Goal: Transaction & Acquisition: Subscribe to service/newsletter

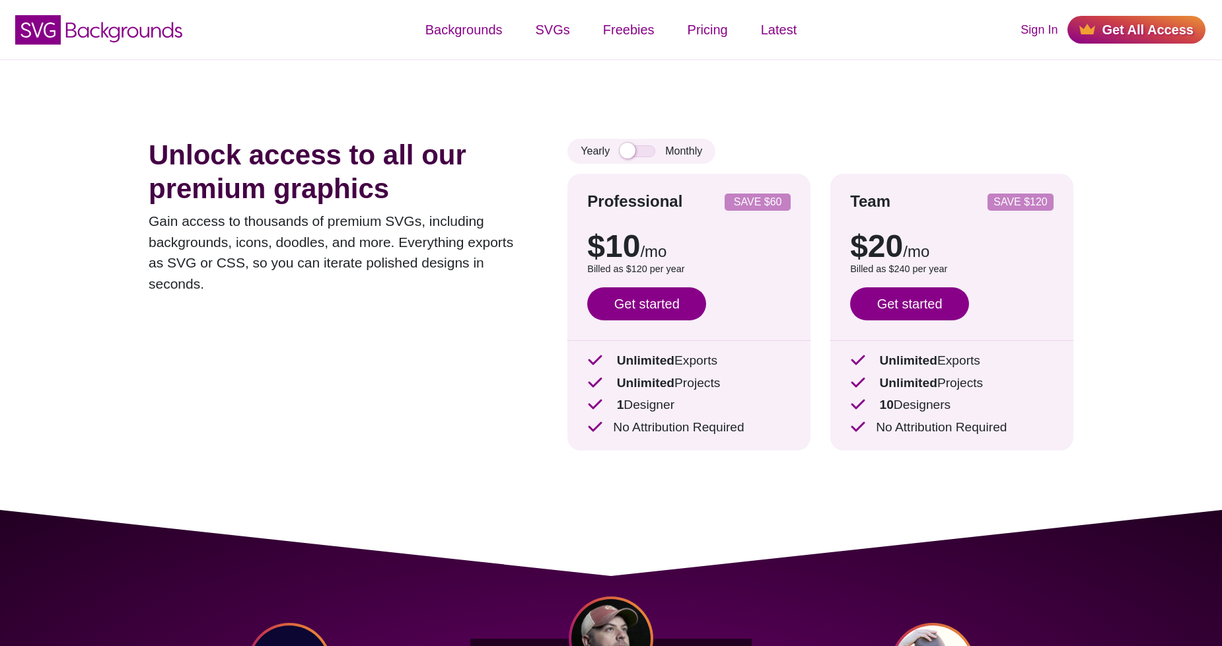
drag, startPoint x: 616, startPoint y: 367, endPoint x: 763, endPoint y: 408, distance: 153.0
click at [763, 408] on div "Unlimited Exports Unlimited Projects 1 Designer No Attribution Required" at bounding box center [688, 394] width 203 height 86
click at [763, 408] on p "1 Designer" at bounding box center [688, 405] width 203 height 19
drag, startPoint x: 633, startPoint y: 425, endPoint x: 763, endPoint y: 431, distance: 130.9
click at [763, 431] on p "No Attribution Required" at bounding box center [688, 427] width 203 height 19
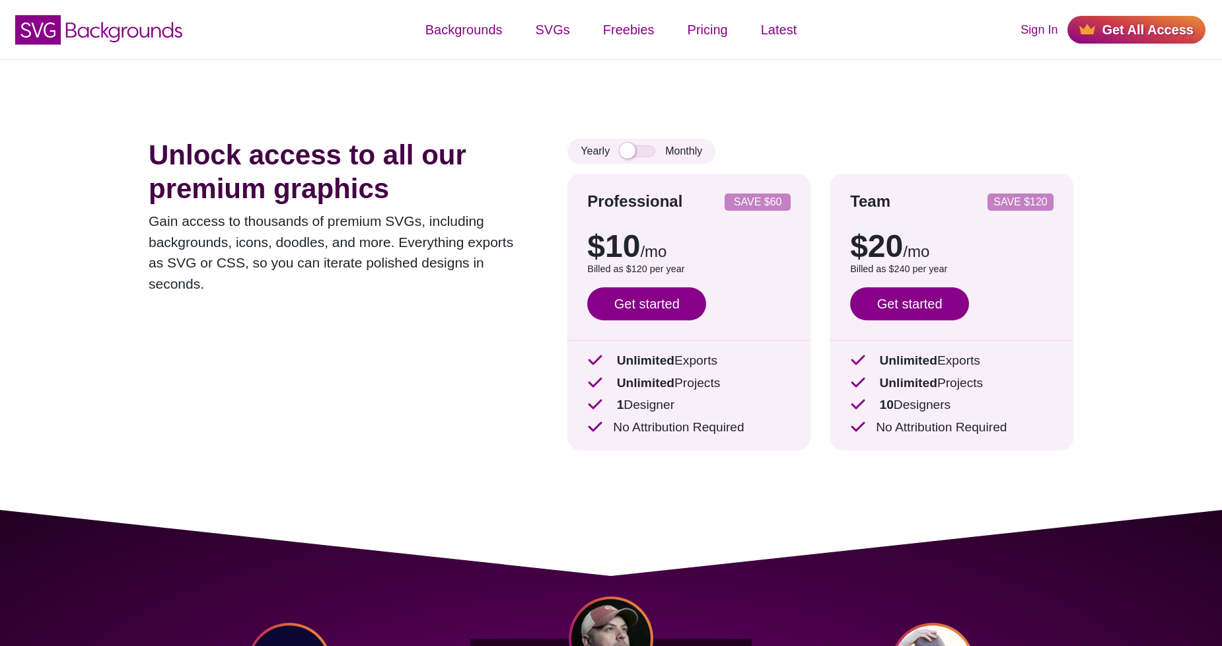
click at [762, 431] on p "No Attribution Required" at bounding box center [688, 427] width 203 height 19
click at [649, 153] on input "checkbox" at bounding box center [638, 151] width 36 height 12
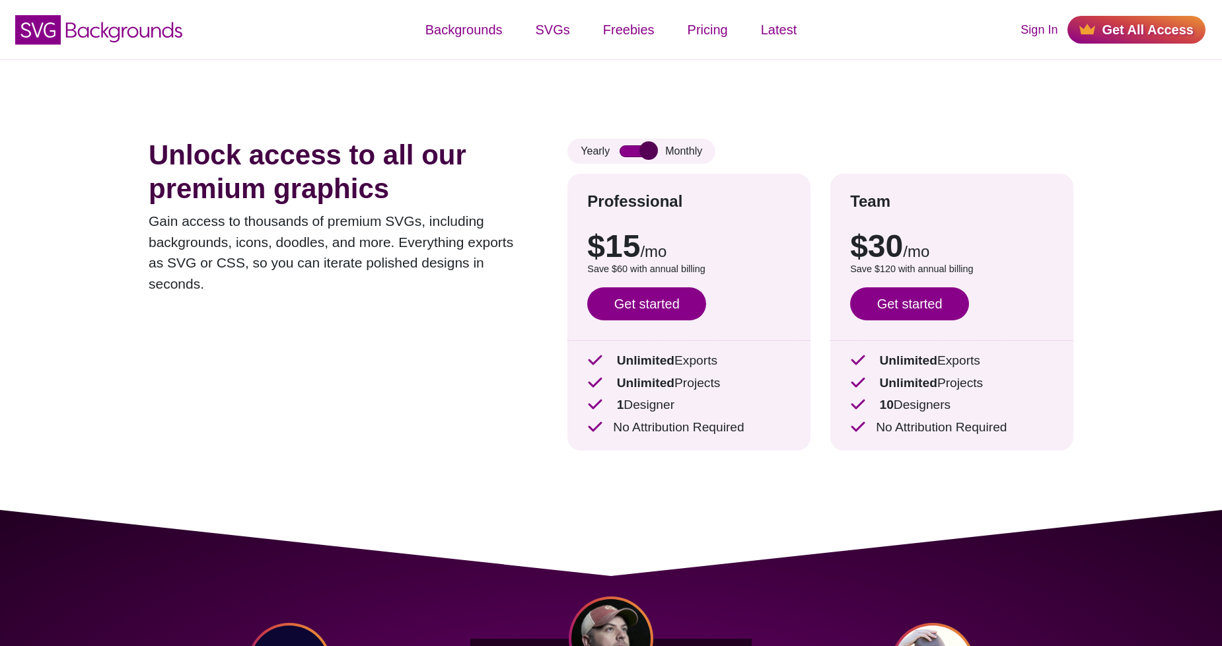
checkbox input "false"
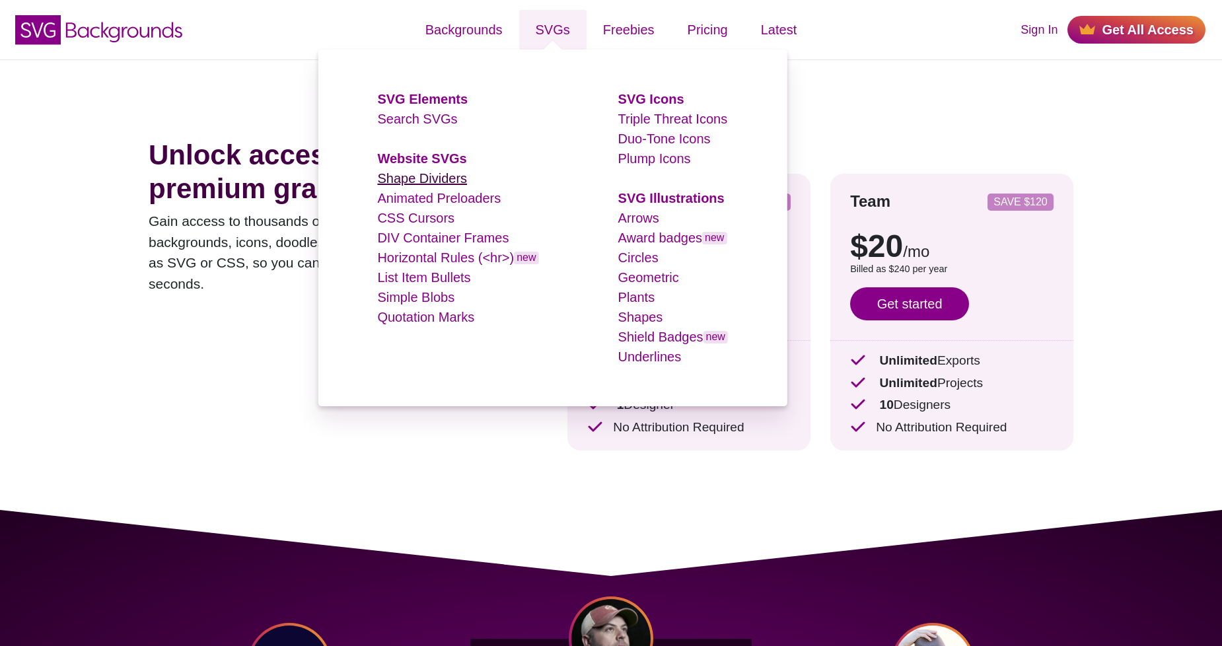
click at [417, 171] on link "Shape Dividers" at bounding box center [422, 178] width 90 height 15
click at [417, 194] on link "Animated Preloaders" at bounding box center [439, 198] width 124 height 15
click at [437, 114] on link "Search SVGs" at bounding box center [417, 119] width 80 height 15
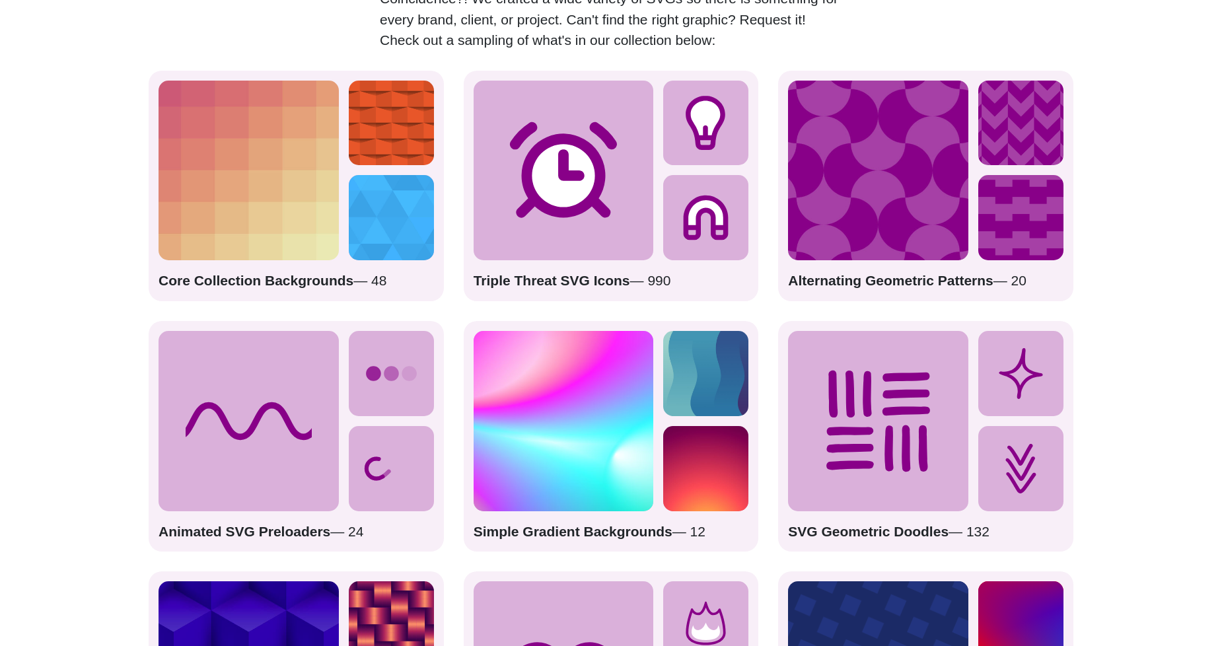
scroll to position [1859, 0]
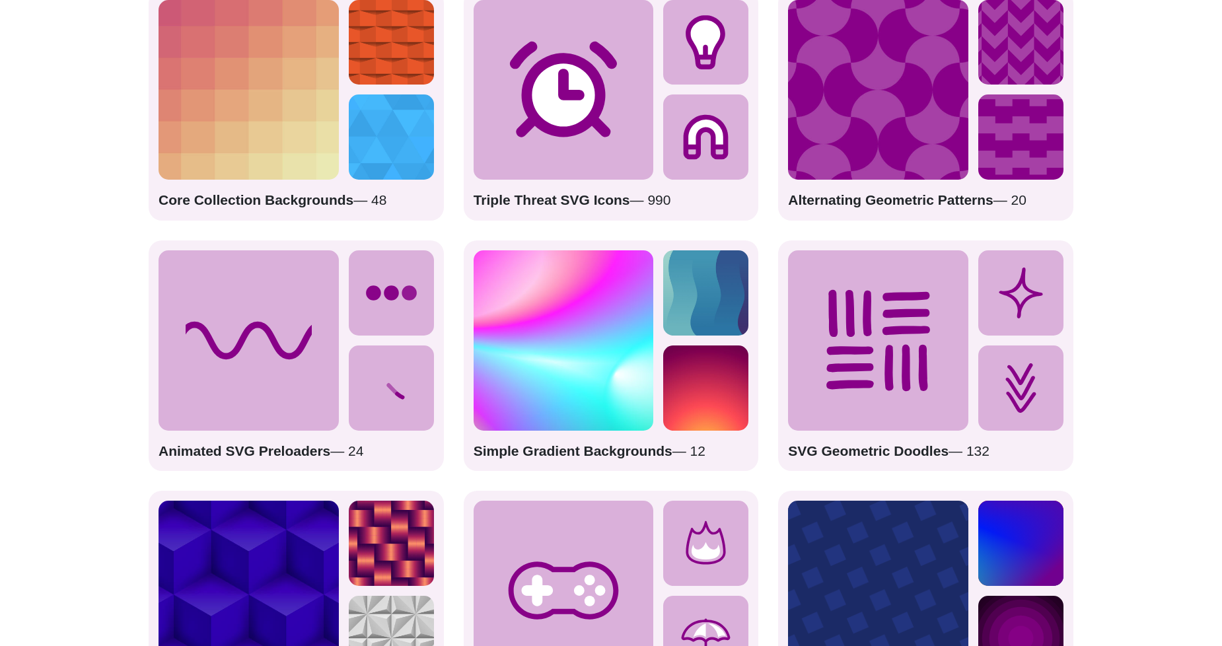
click at [354, 403] on icon at bounding box center [391, 387] width 85 height 85
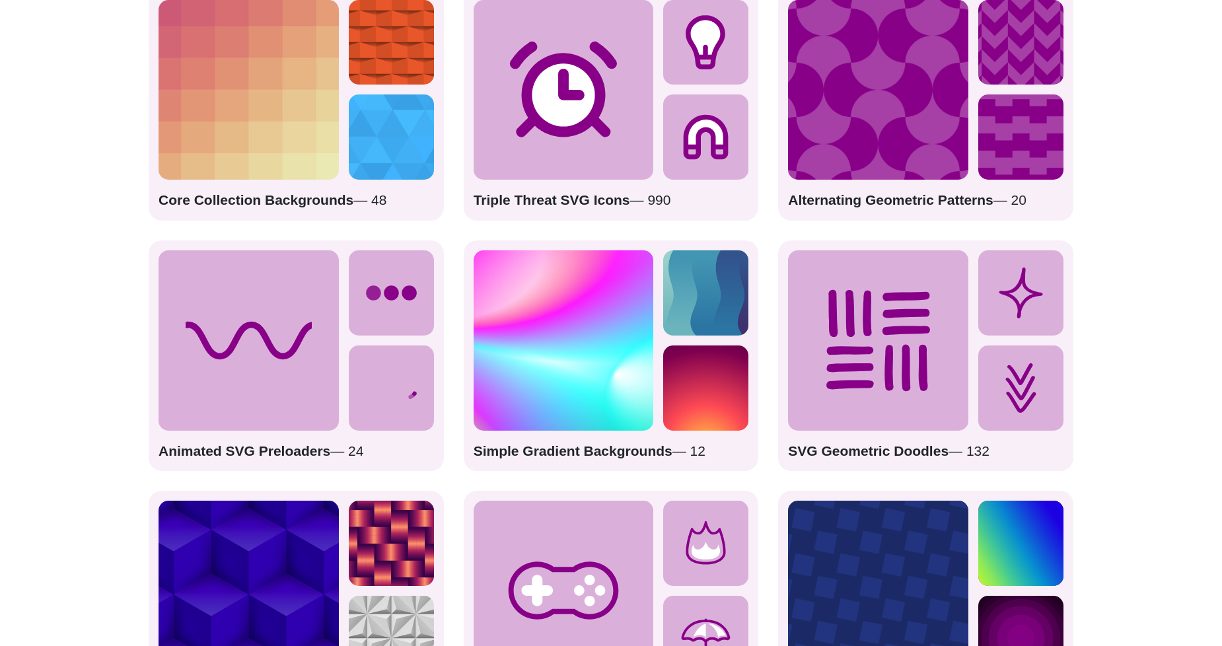
click at [206, 272] on icon at bounding box center [249, 340] width 180 height 180
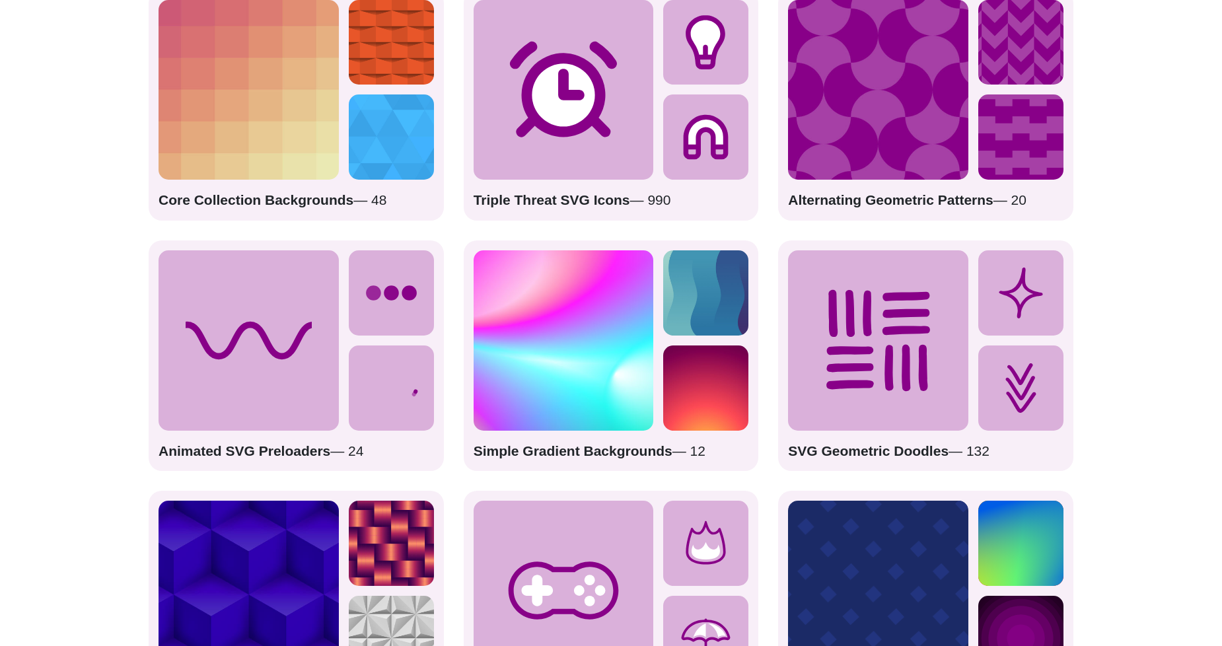
click at [294, 275] on icon at bounding box center [249, 340] width 180 height 180
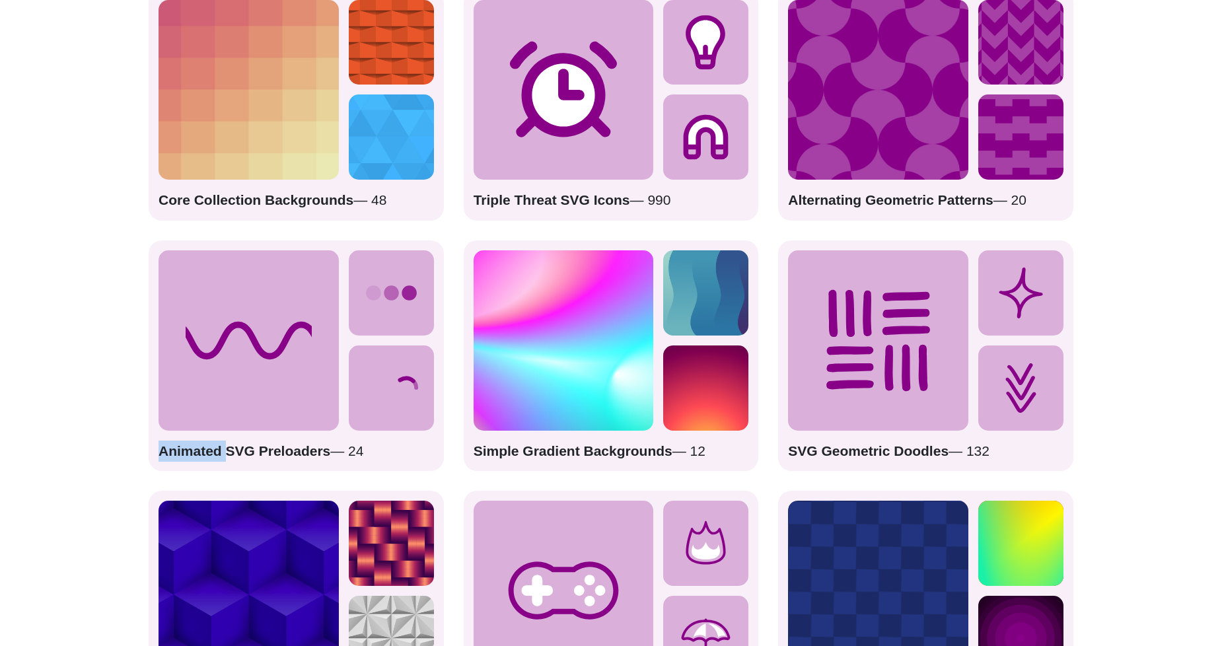
click at [294, 275] on icon at bounding box center [249, 340] width 180 height 180
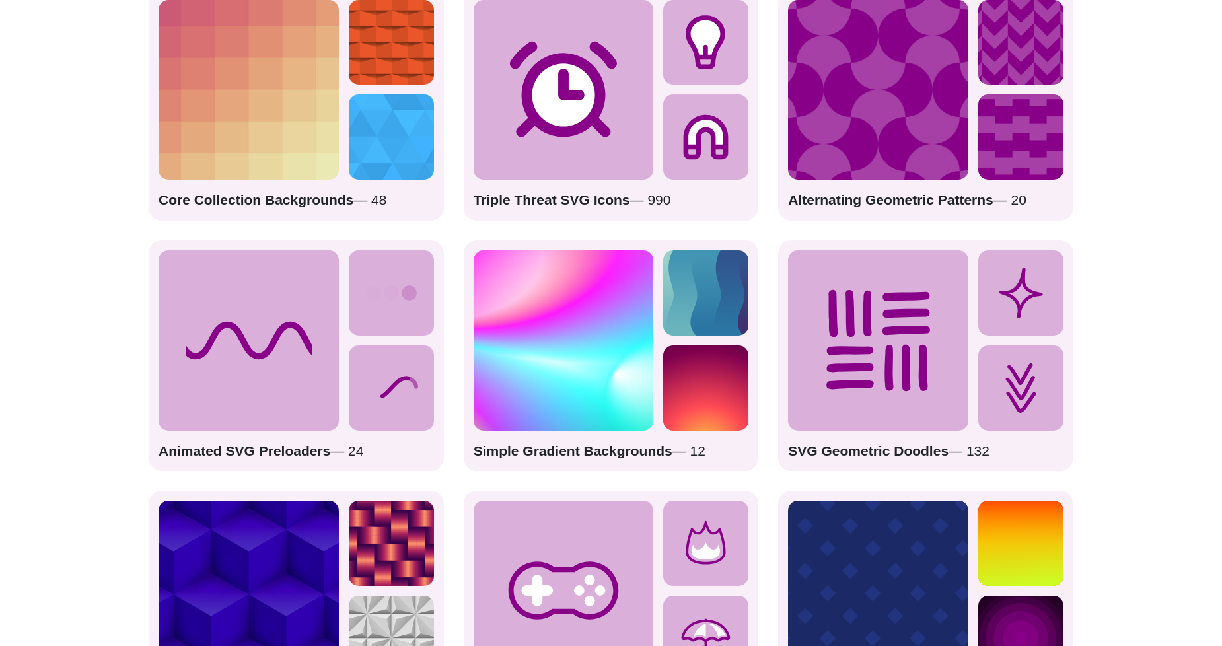
click at [387, 276] on icon at bounding box center [391, 292] width 85 height 85
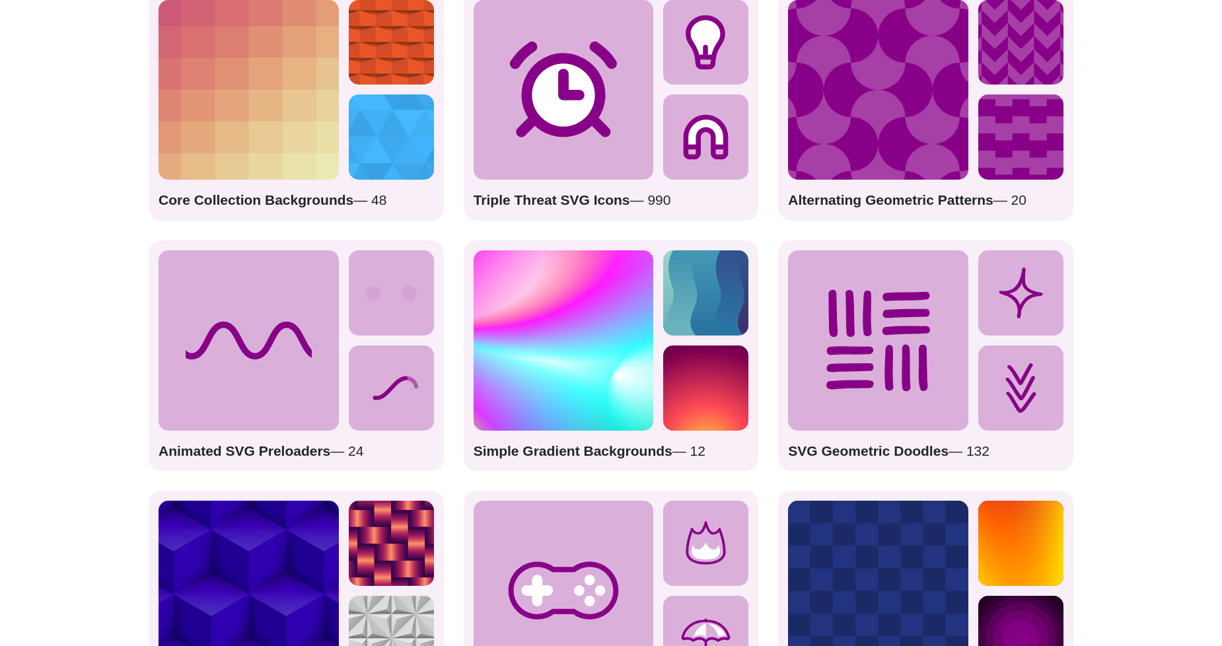
click at [386, 341] on div "Animated SVG Preloaders — 24" at bounding box center [296, 355] width 295 height 230
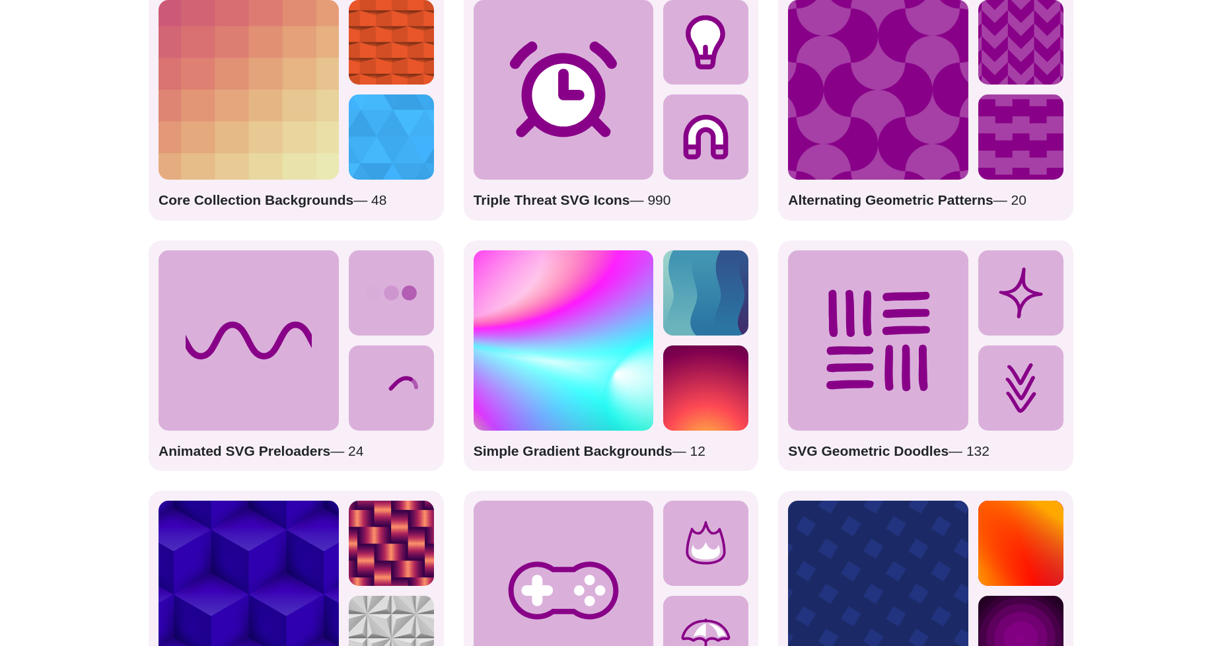
drag, startPoint x: 367, startPoint y: 359, endPoint x: 206, endPoint y: 382, distance: 162.8
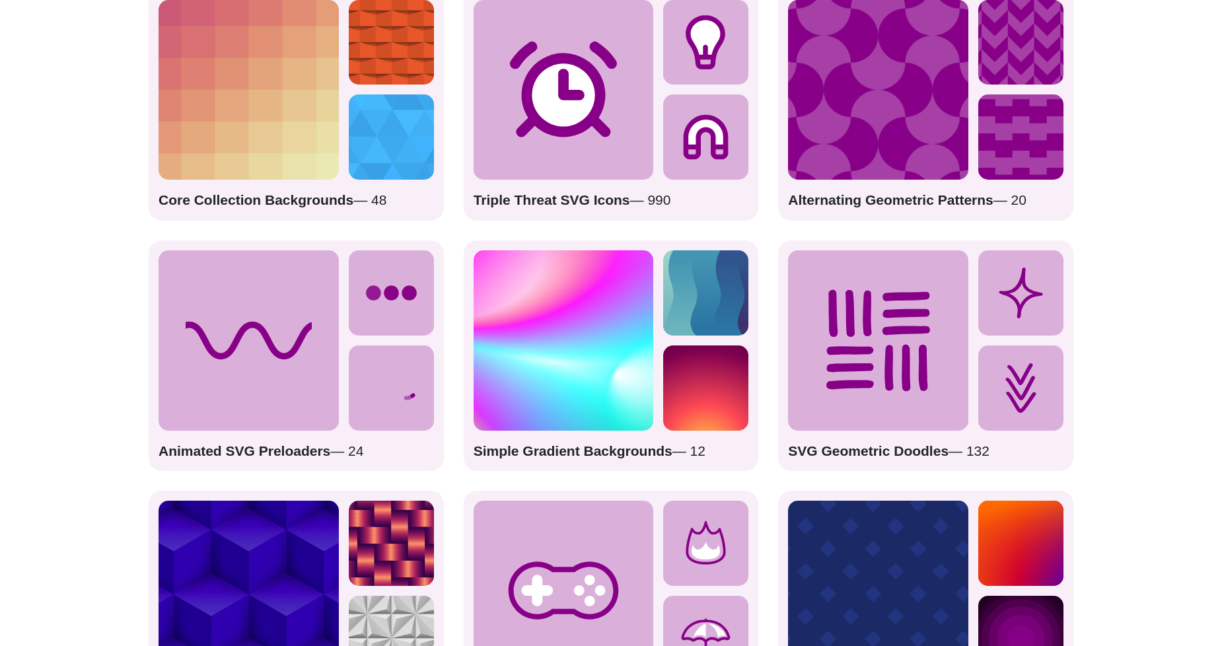
click at [316, 370] on div "Animated SVG Preloaders — 24" at bounding box center [296, 355] width 295 height 230
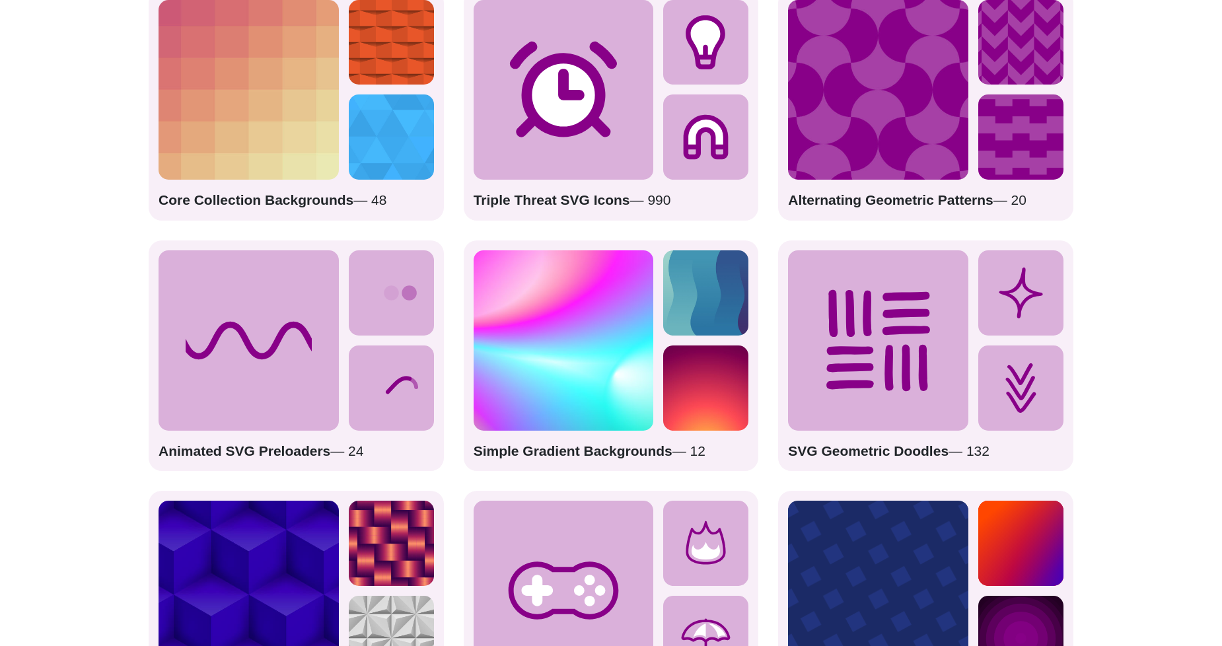
drag, startPoint x: 206, startPoint y: 387, endPoint x: 216, endPoint y: 424, distance: 38.3
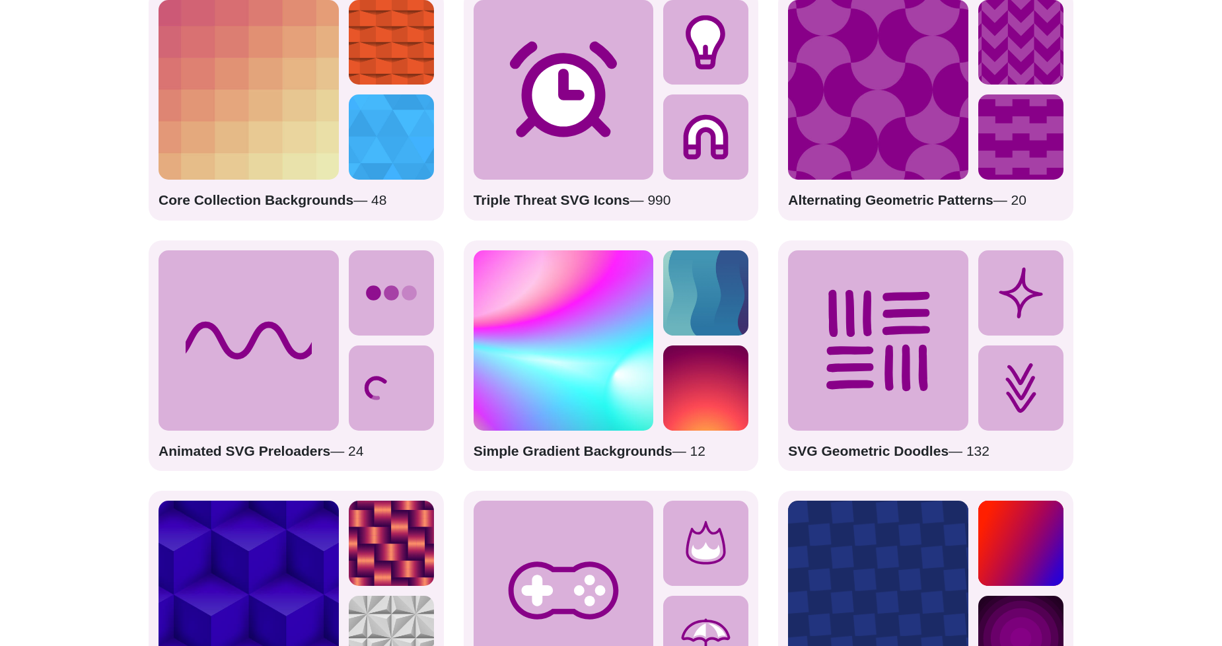
click at [205, 390] on icon at bounding box center [249, 340] width 180 height 180
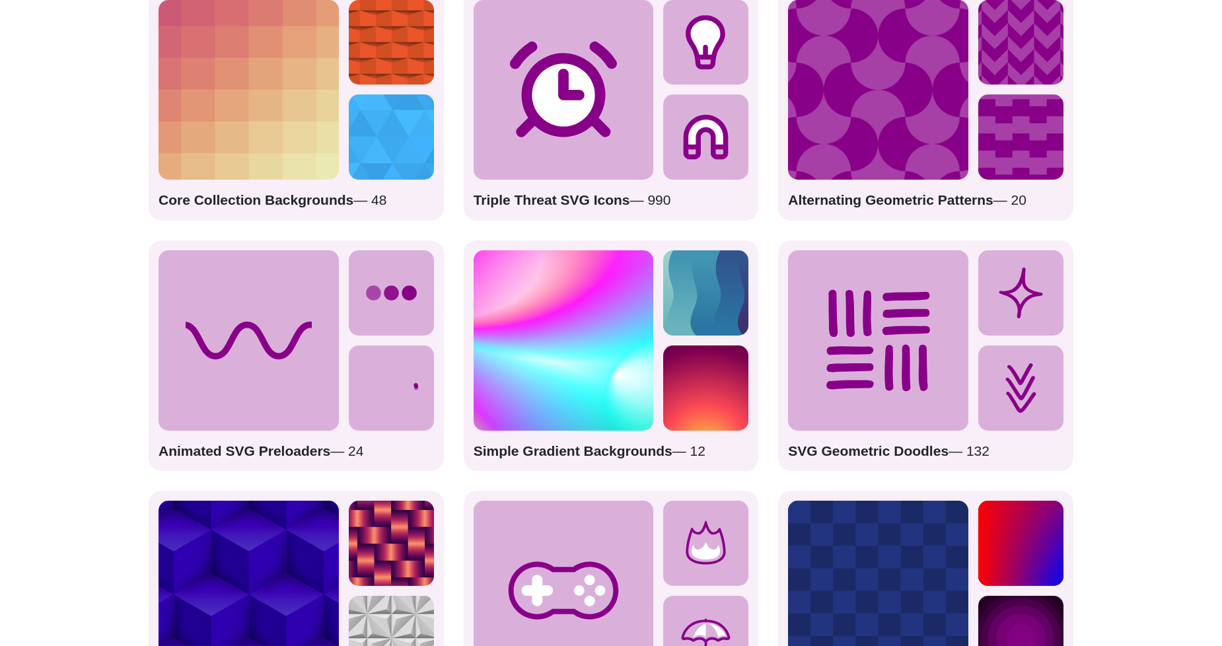
drag, startPoint x: 216, startPoint y: 424, endPoint x: 219, endPoint y: 433, distance: 9.6
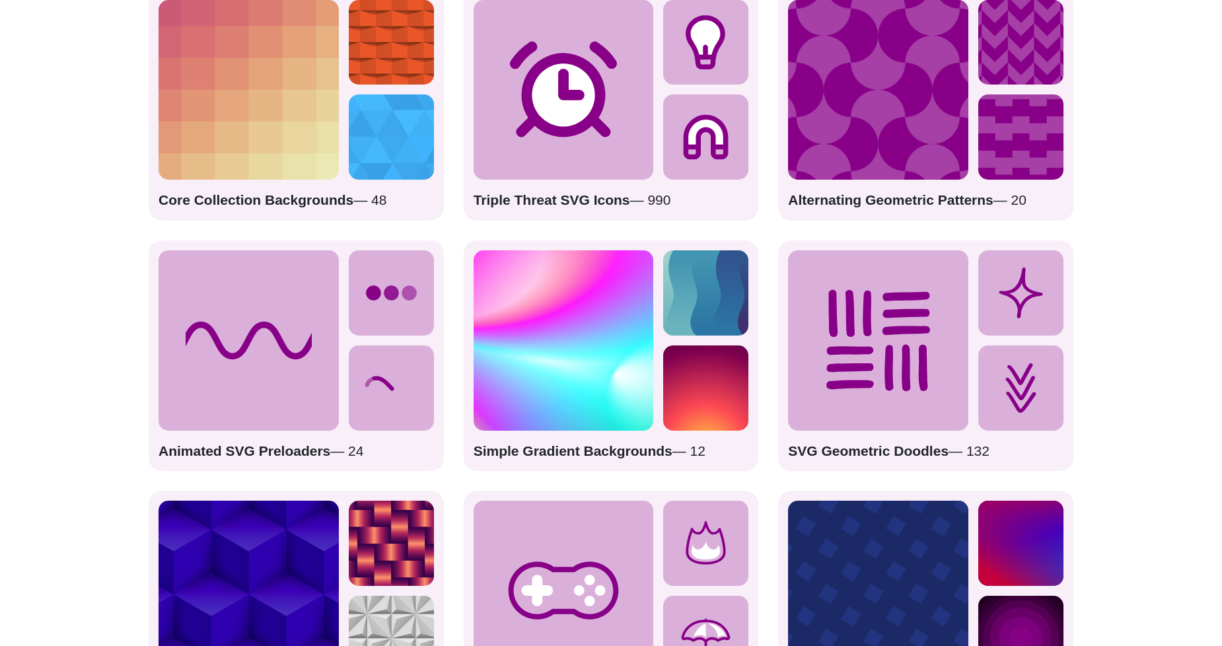
click at [216, 430] on icon at bounding box center [249, 340] width 180 height 180
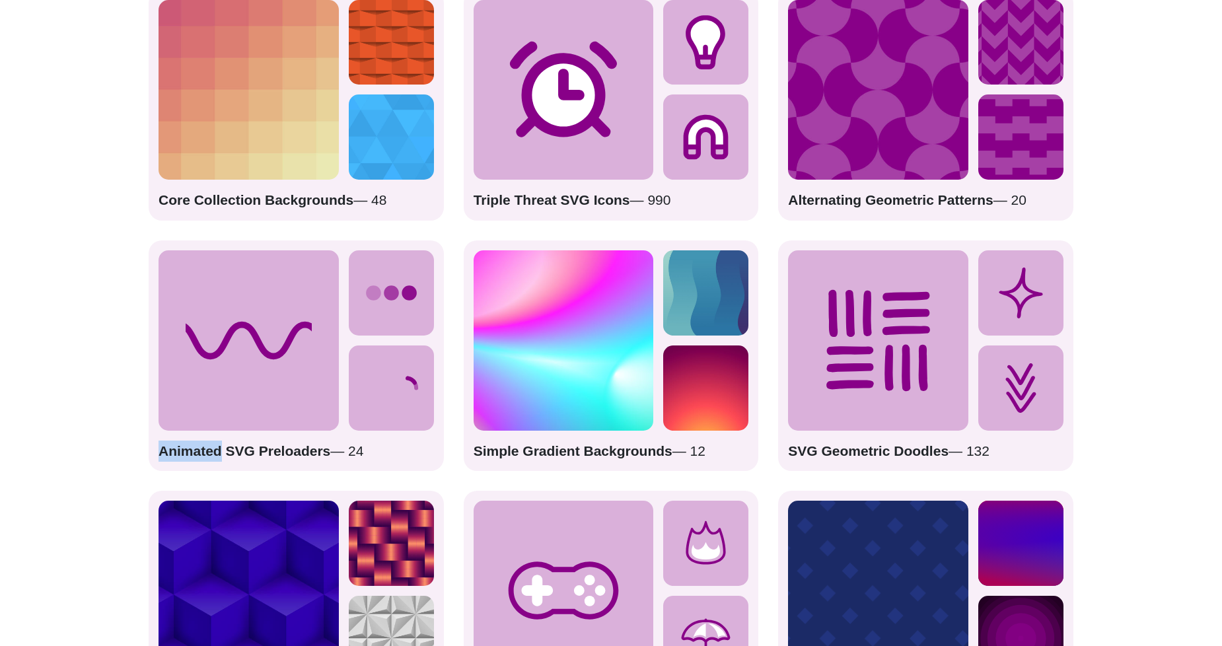
drag, startPoint x: 219, startPoint y: 433, endPoint x: 229, endPoint y: 438, distance: 11.5
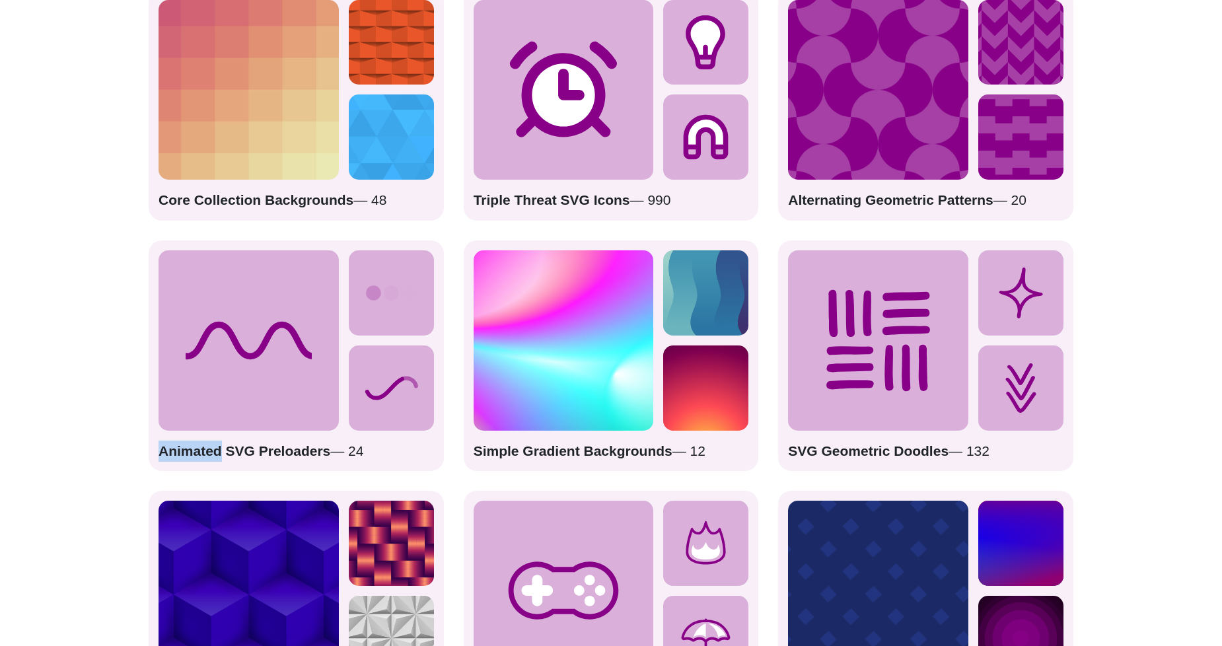
click at [226, 440] on div "Animated SVG Preloaders — 24" at bounding box center [296, 355] width 295 height 230
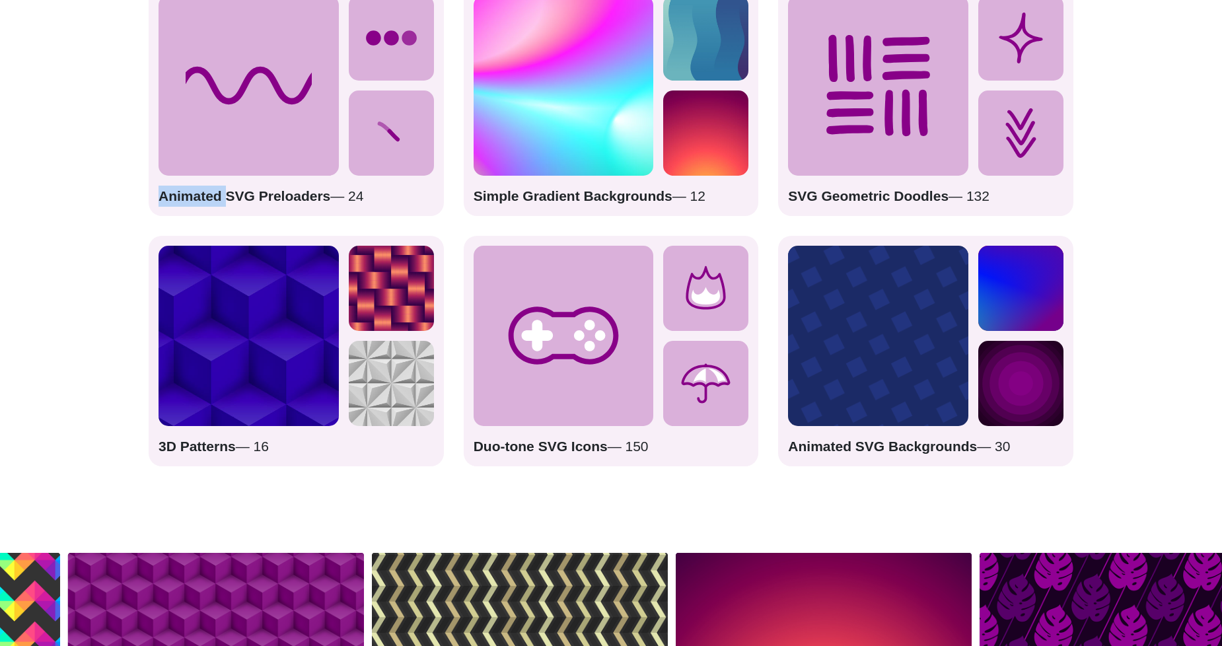
scroll to position [2152, 0]
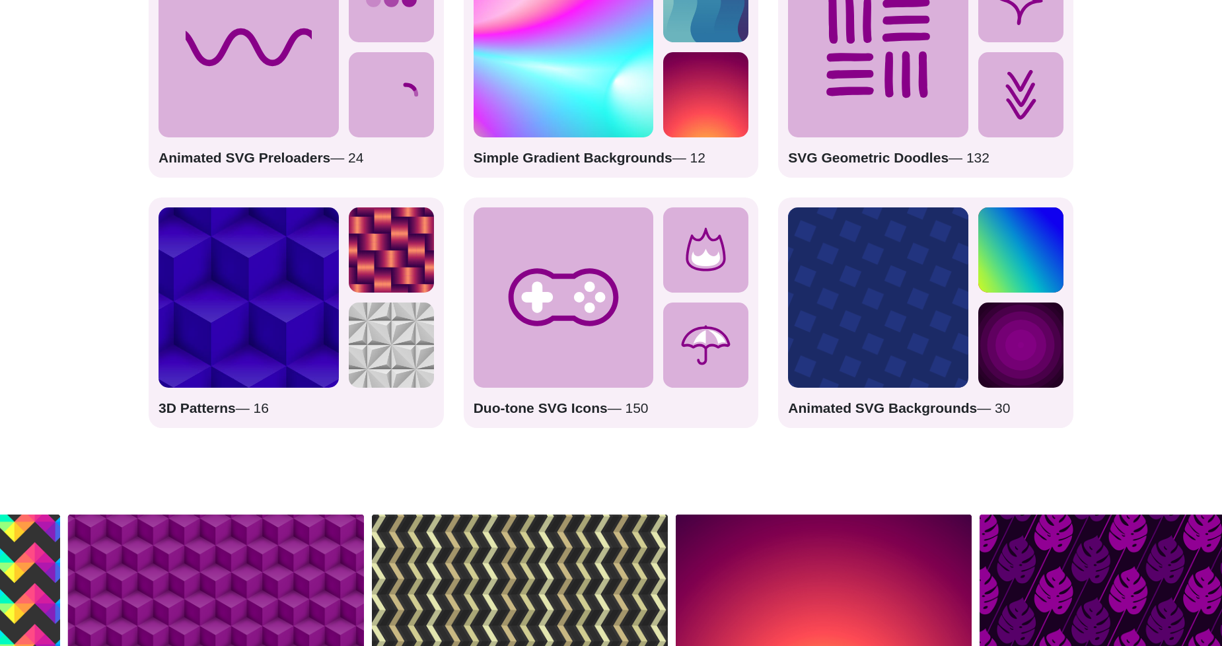
click at [312, 131] on icon at bounding box center [249, 47] width 180 height 180
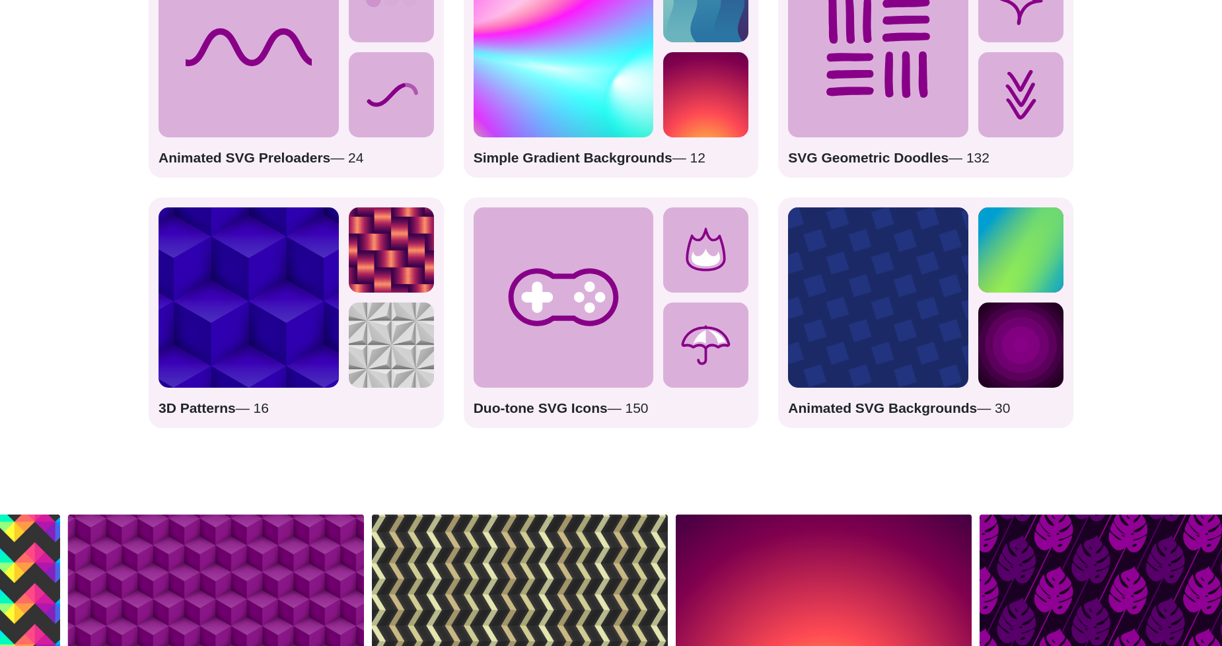
click at [314, 134] on icon at bounding box center [249, 47] width 180 height 180
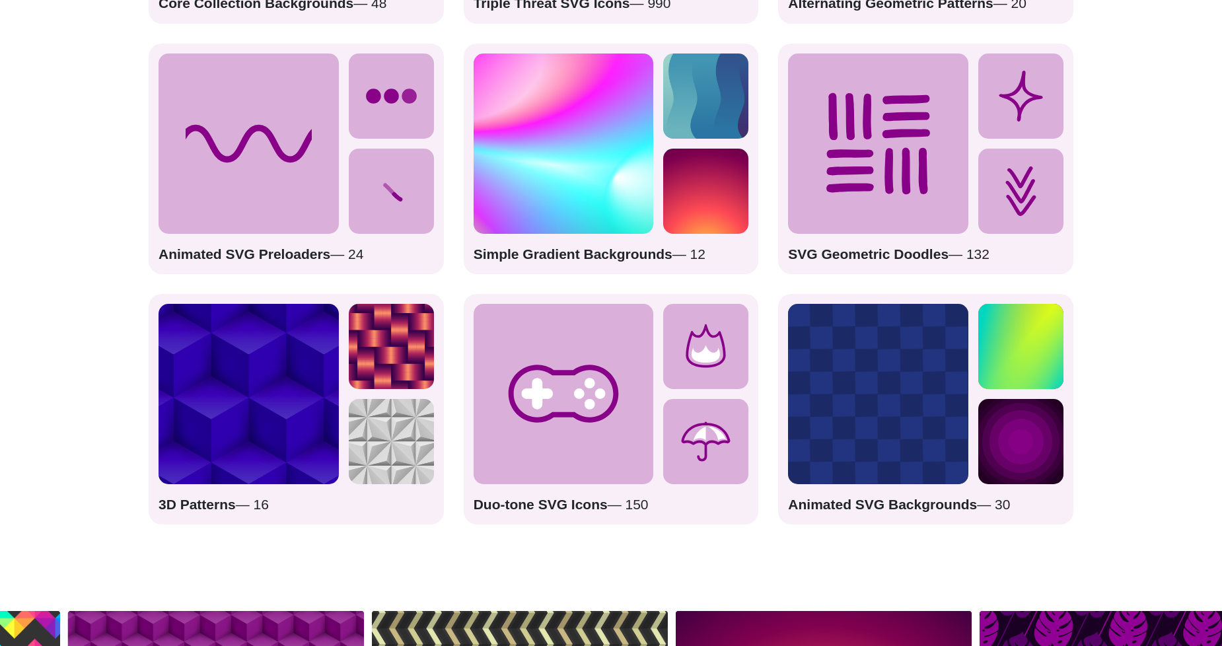
scroll to position [2055, 0]
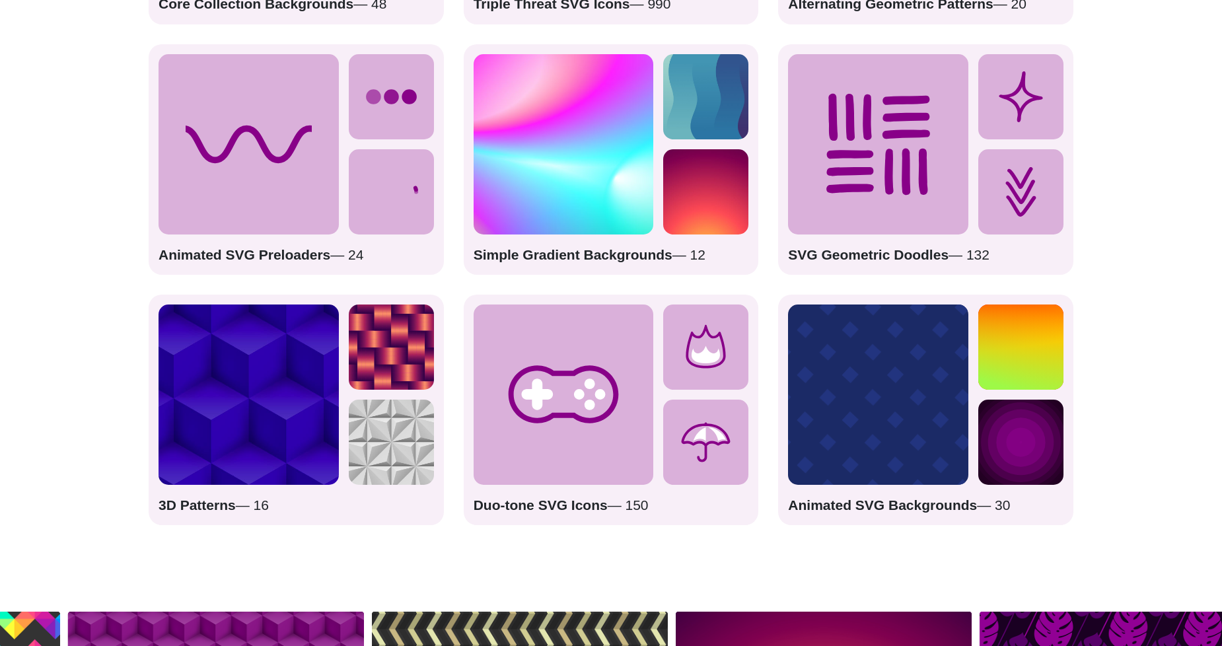
click at [341, 95] on div "Animated SVG Preloaders — 24" at bounding box center [296, 159] width 295 height 230
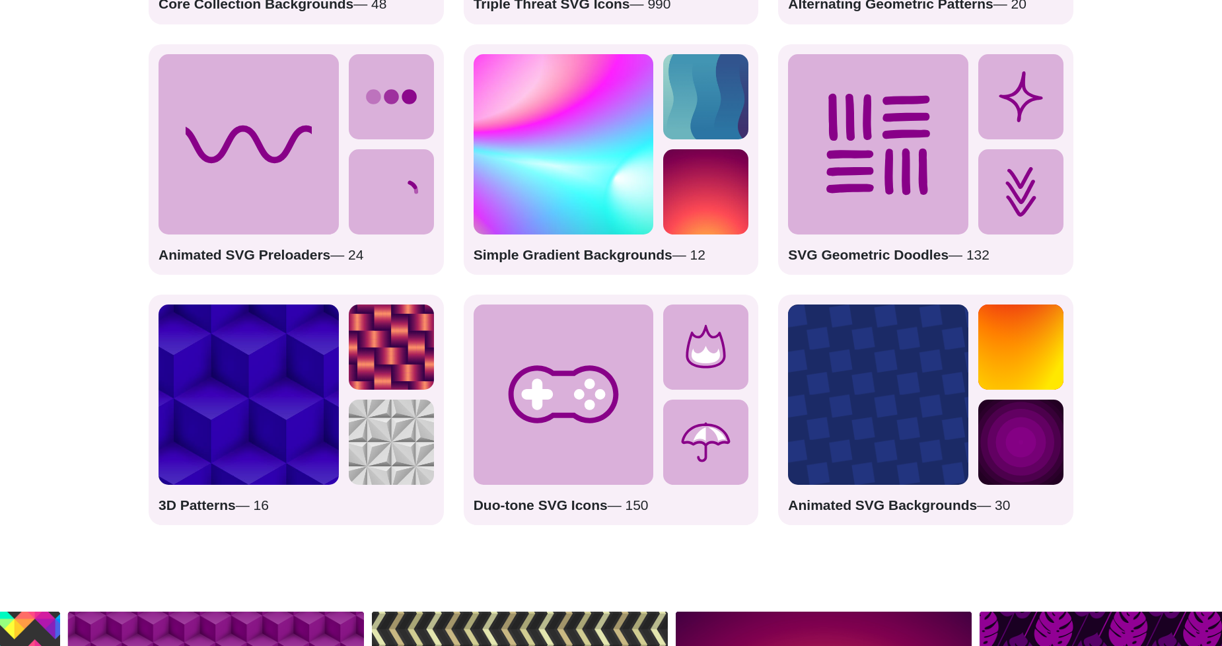
click at [346, 97] on div "Animated SVG Preloaders — 24" at bounding box center [296, 159] width 295 height 230
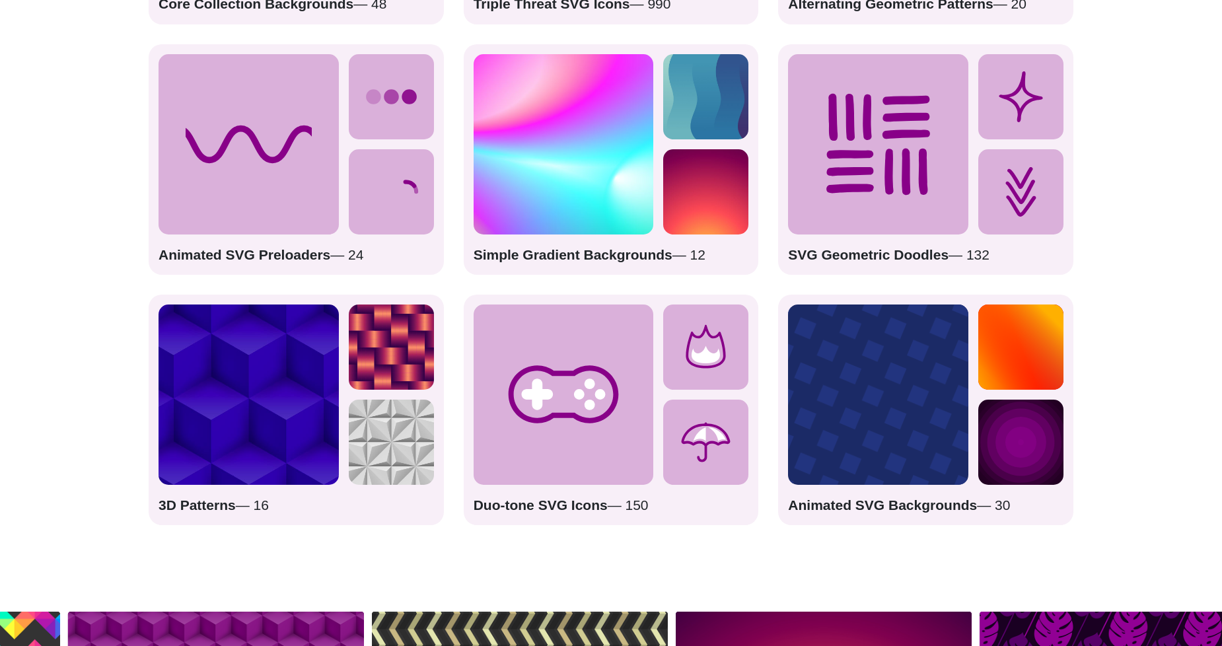
click at [346, 97] on div "Animated SVG Preloaders — 24" at bounding box center [296, 159] width 295 height 230
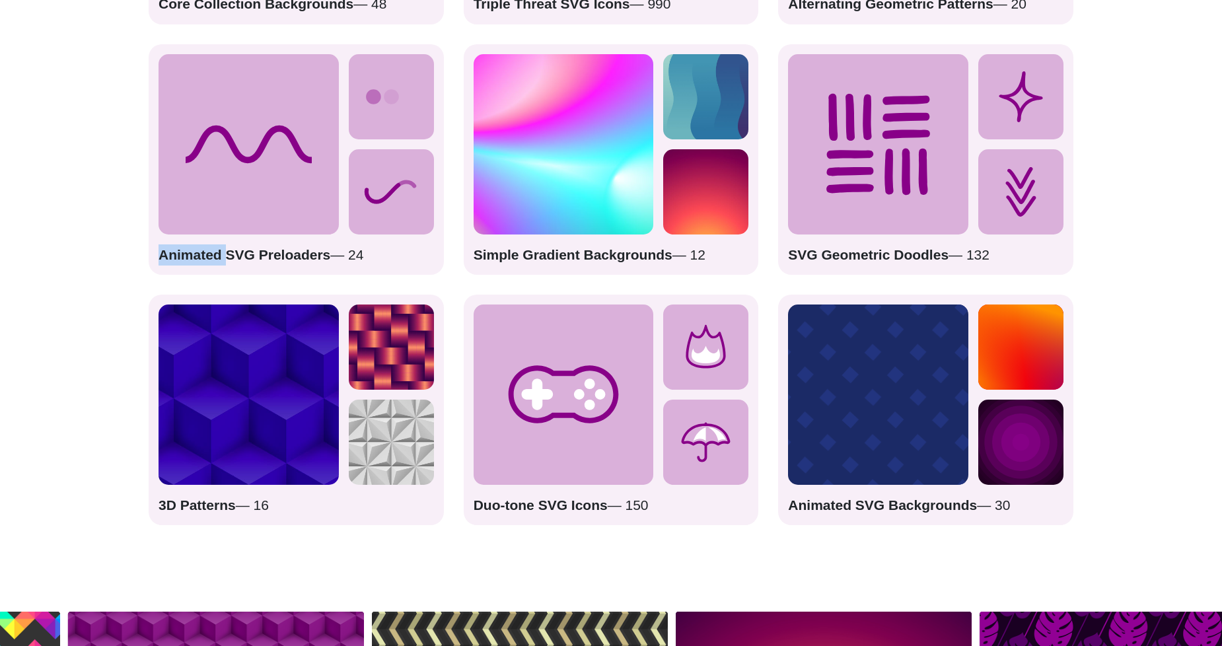
click at [346, 97] on div "Animated SVG Preloaders — 24" at bounding box center [296, 159] width 295 height 230
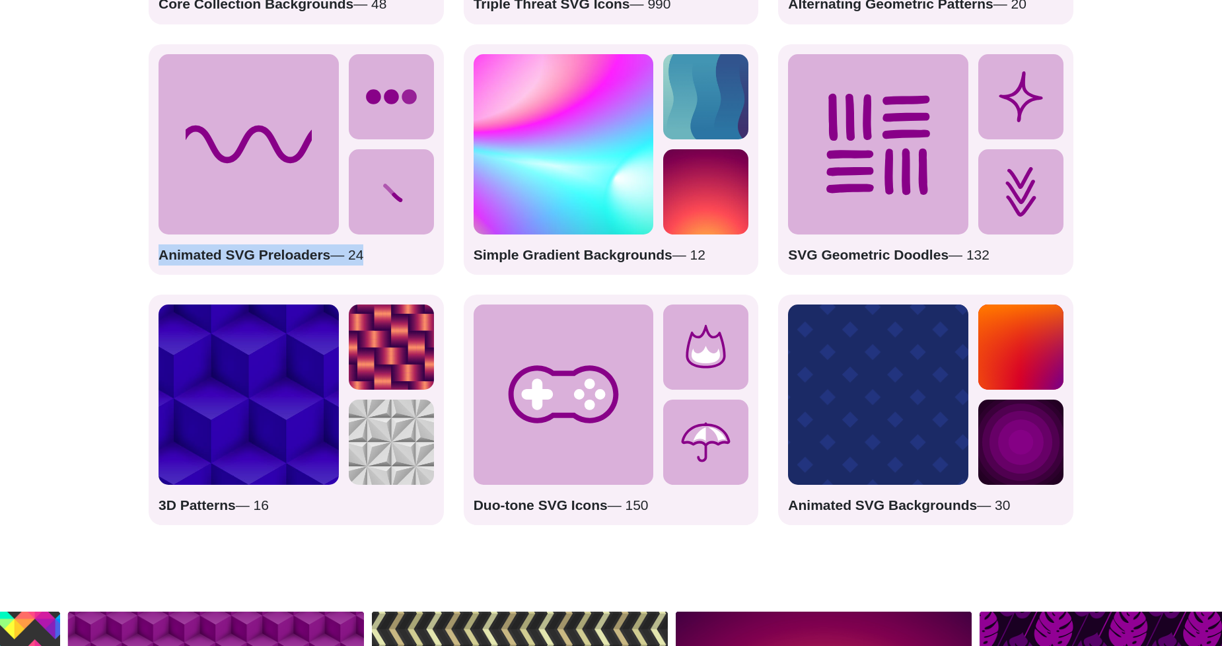
click at [346, 97] on div "Animated SVG Preloaders — 24" at bounding box center [296, 159] width 295 height 230
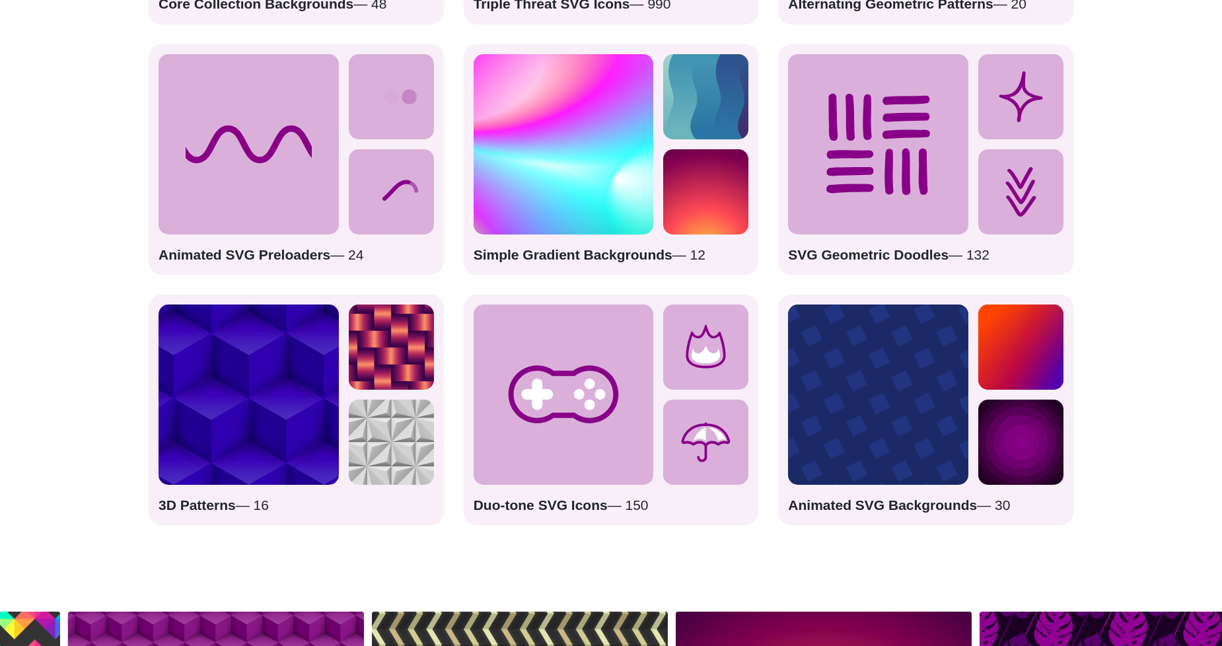
click at [322, 205] on icon at bounding box center [249, 144] width 180 height 180
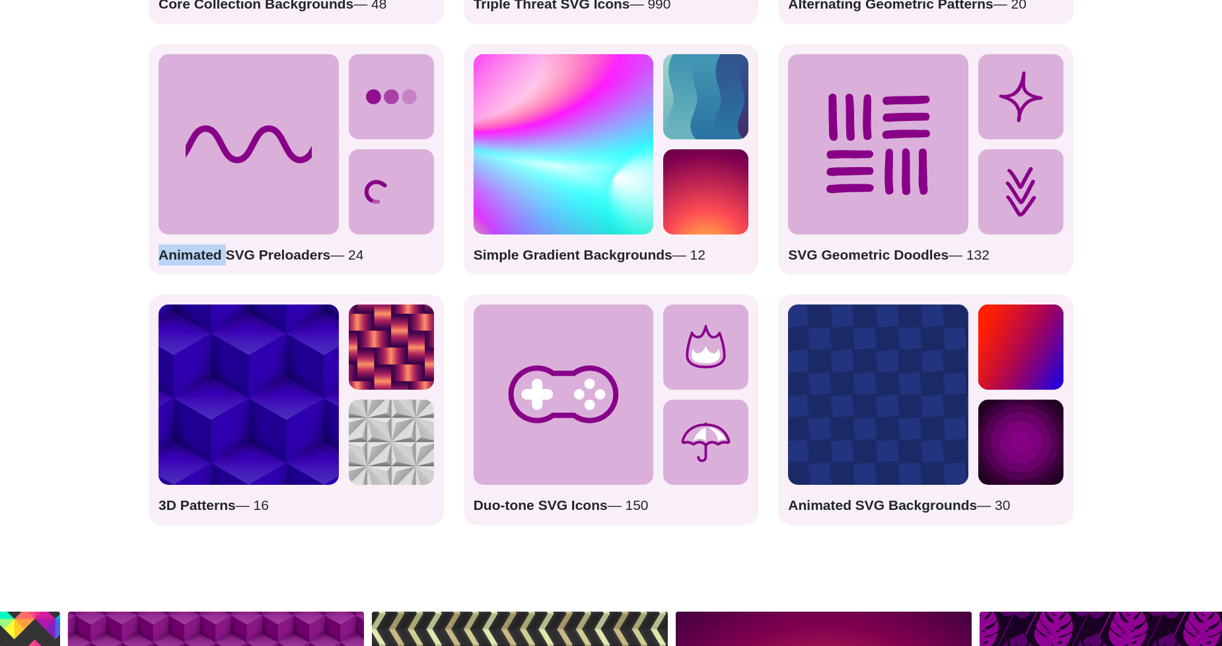
click at [322, 205] on icon at bounding box center [249, 144] width 180 height 180
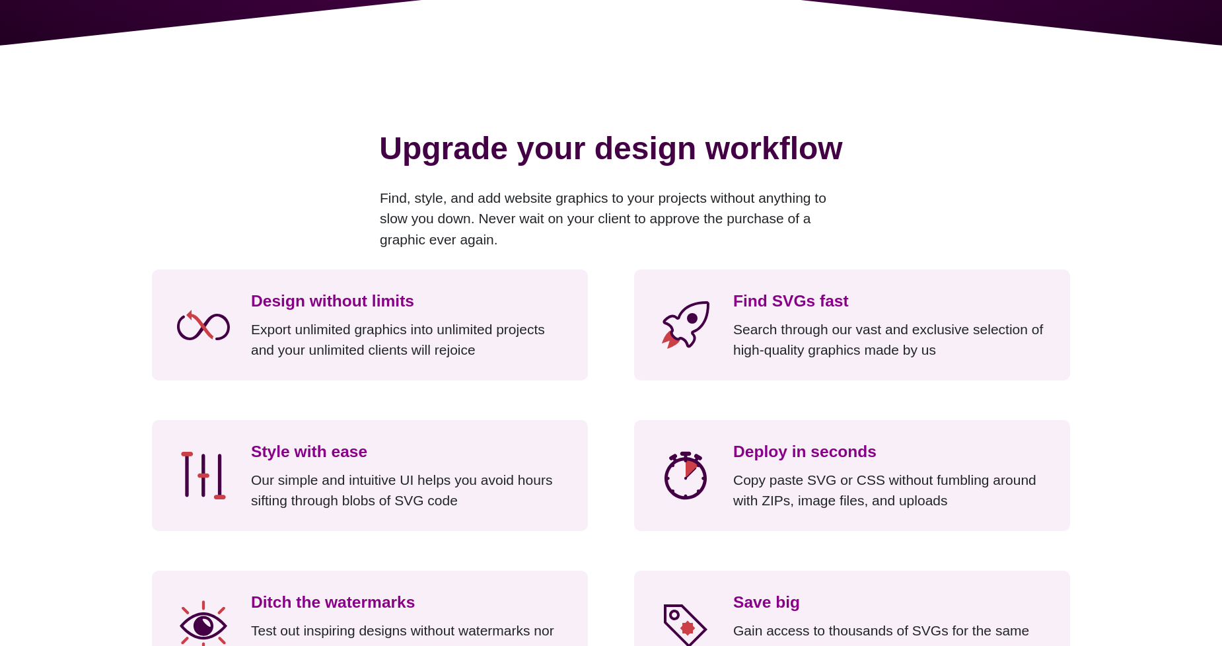
scroll to position [0, 0]
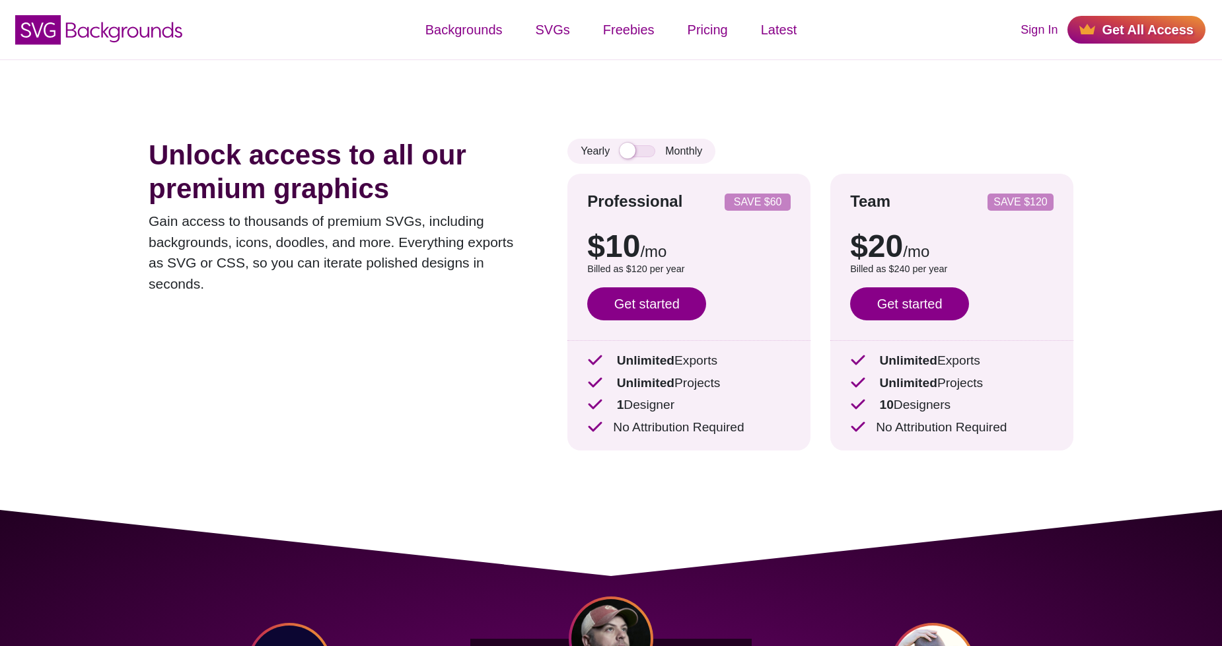
drag, startPoint x: 511, startPoint y: 472, endPoint x: 522, endPoint y: 71, distance: 400.4
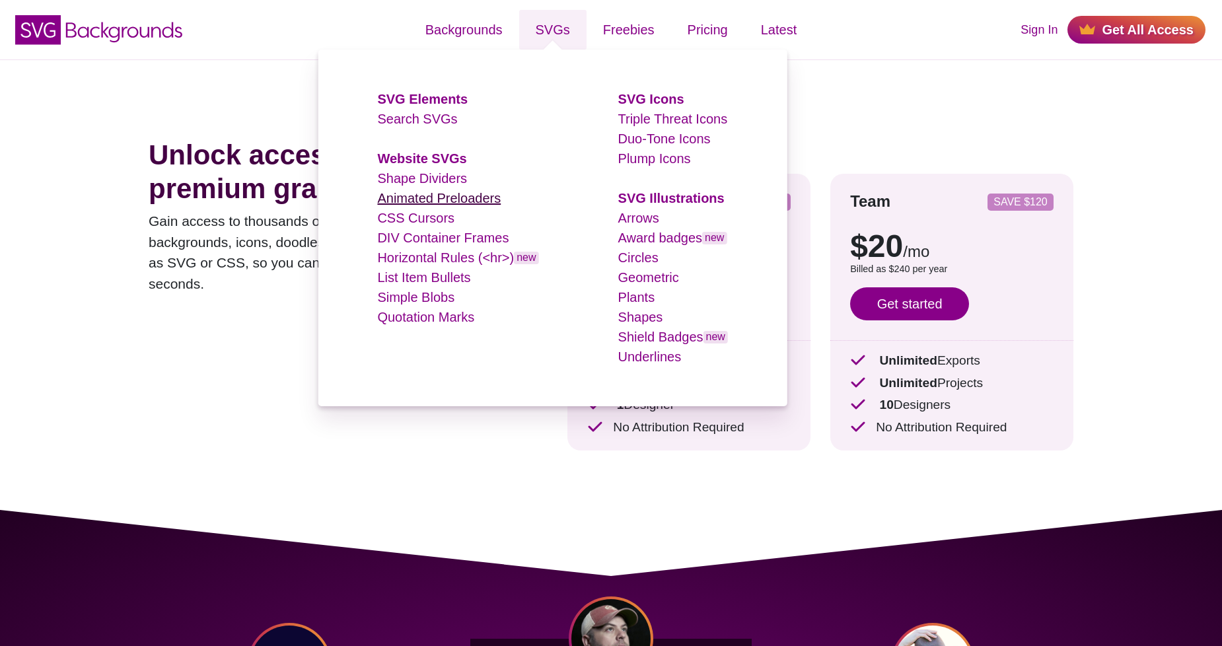
click at [421, 199] on link "Animated Preloaders" at bounding box center [439, 198] width 124 height 15
